Goal: Task Accomplishment & Management: Manage account settings

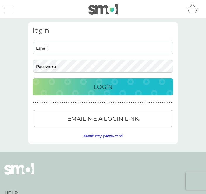
click at [40, 48] on input "Email" at bounding box center [103, 48] width 140 height 13
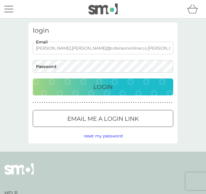
type input "[PERSON_NAME][EMAIL_ADDRESS][PERSON_NAME][DOMAIN_NAME]"
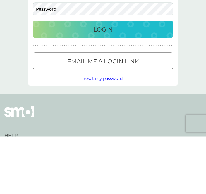
click at [105, 116] on div at bounding box center [102, 119] width 21 height 6
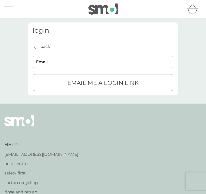
click at [39, 58] on input "Email" at bounding box center [103, 62] width 140 height 13
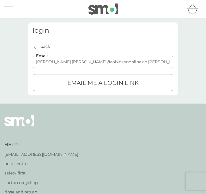
type input "[PERSON_NAME][EMAIL_ADDRESS][PERSON_NAME][DOMAIN_NAME]"
click at [91, 83] on p "Email me a login link" at bounding box center [102, 82] width 71 height 9
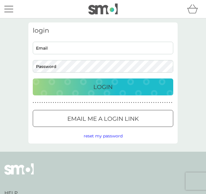
click at [37, 47] on input "Email" at bounding box center [103, 48] width 140 height 13
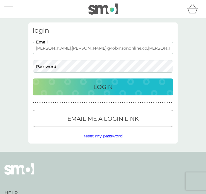
type input "[PERSON_NAME][EMAIL_ADDRESS][PERSON_NAME][DOMAIN_NAME]"
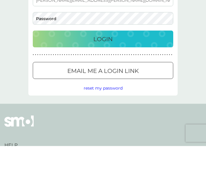
click at [103, 114] on p "Email me a login link" at bounding box center [102, 118] width 71 height 9
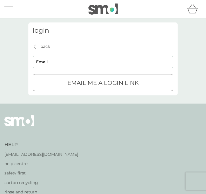
click at [40, 59] on input "Email" at bounding box center [103, 62] width 140 height 13
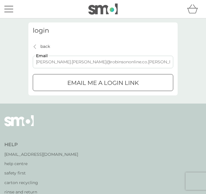
type input "[PERSON_NAME][EMAIL_ADDRESS][PERSON_NAME][DOMAIN_NAME]"
click at [152, 85] on div "Email me a login link" at bounding box center [103, 82] width 140 height 9
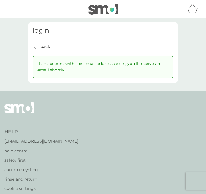
click at [63, 66] on p "If an account with this email address exists, you’ll receive an email shortly" at bounding box center [102, 66] width 131 height 13
click at [39, 45] on div "back back" at bounding box center [41, 46] width 17 height 6
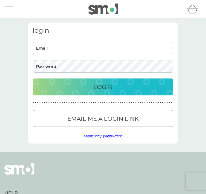
click at [98, 120] on div at bounding box center [102, 119] width 21 height 6
